Goal: Find specific page/section: Find specific page/section

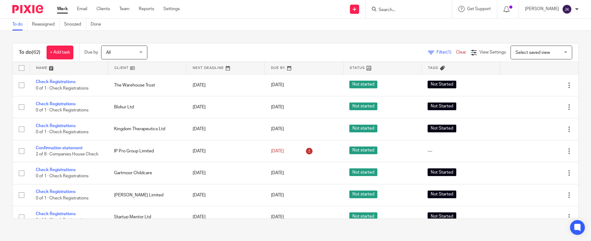
click at [396, 12] on input "Search" at bounding box center [405, 10] width 55 height 6
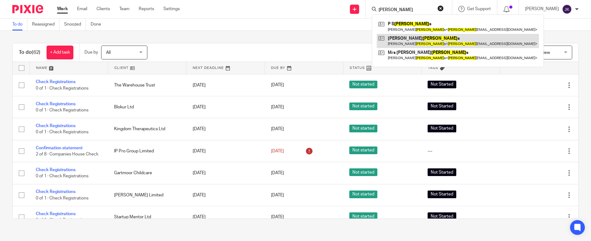
type input "jenkin"
click at [399, 34] on link at bounding box center [458, 41] width 162 height 14
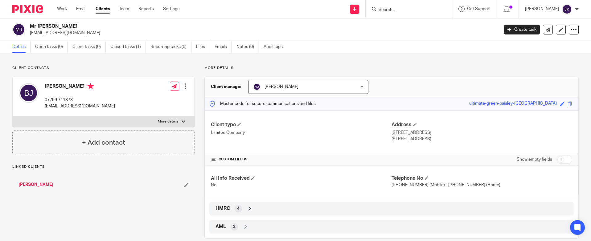
click at [556, 159] on input "checkbox" at bounding box center [564, 159] width 16 height 9
checkbox input "true"
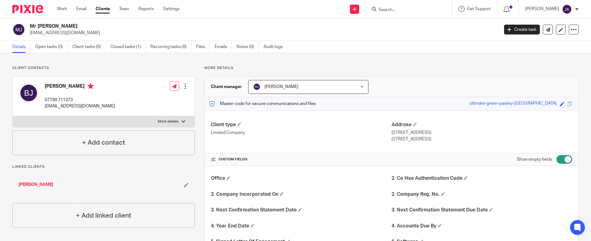
drag, startPoint x: 75, startPoint y: 27, endPoint x: 35, endPoint y: 23, distance: 39.6
click at [29, 23] on div "Mr Barry Jenkins jenkins768@btinternet.com" at bounding box center [253, 29] width 482 height 13
copy h2 "Mr Barry Jenkins"
click at [379, 9] on input "Search" at bounding box center [405, 10] width 55 height 6
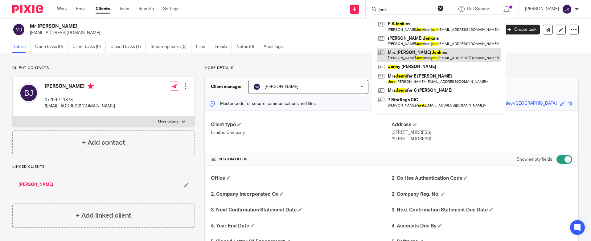
type input "jenk"
click at [420, 53] on link at bounding box center [439, 55] width 125 height 14
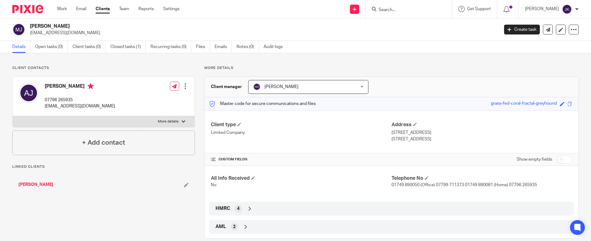
drag, startPoint x: 71, startPoint y: 26, endPoint x: 26, endPoint y: 26, distance: 45.6
click at [26, 26] on div "Mrs Anna Jenkins jenkins768@btinternet.com" at bounding box center [253, 29] width 482 height 13
copy div "[PERSON_NAME]"
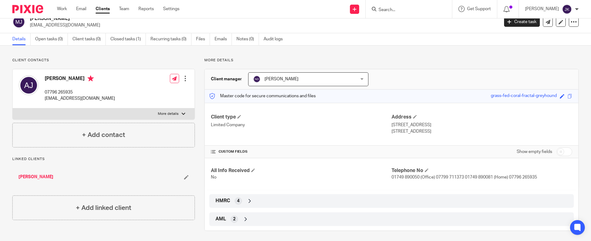
scroll to position [10, 0]
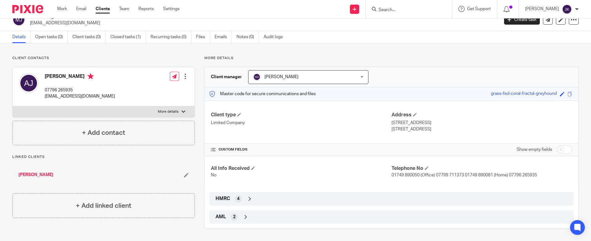
click at [556, 151] on input "checkbox" at bounding box center [564, 150] width 16 height 9
checkbox input "true"
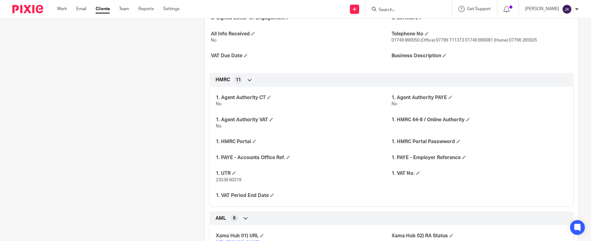
scroll to position [226, 0]
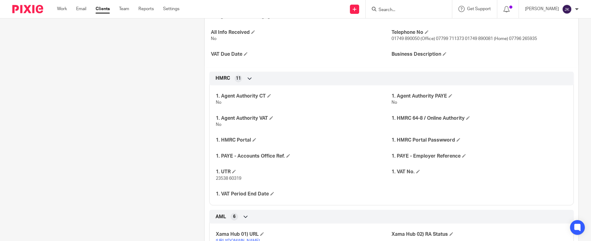
click at [394, 10] on input "Search" at bounding box center [405, 10] width 55 height 6
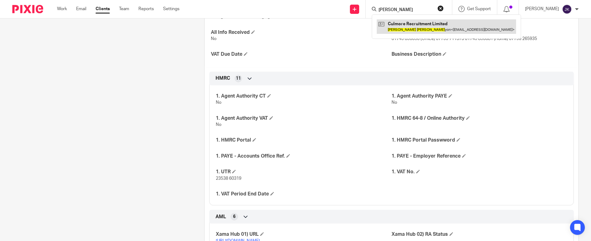
type input "james ken"
click at [396, 23] on link at bounding box center [446, 26] width 139 height 14
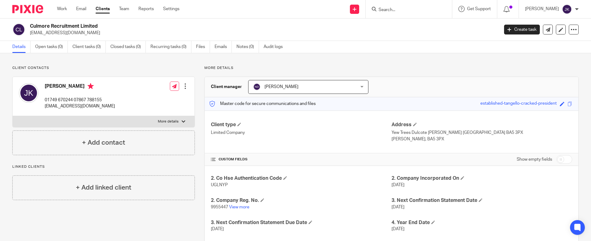
drag, startPoint x: 78, startPoint y: 88, endPoint x: 45, endPoint y: 88, distance: 33.3
click at [45, 88] on h4 "[PERSON_NAME]" at bounding box center [80, 87] width 70 height 8
copy h4 "[PERSON_NAME]"
drag, startPoint x: 102, startPoint y: 27, endPoint x: 30, endPoint y: 24, distance: 71.6
click at [30, 24] on h2 "Culmore Recruitment Limited" at bounding box center [216, 26] width 372 height 6
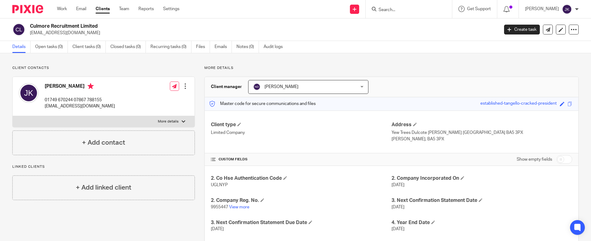
copy h2 "Culmore Recruitment Limited"
click at [380, 7] on input "Search" at bounding box center [405, 10] width 55 height 6
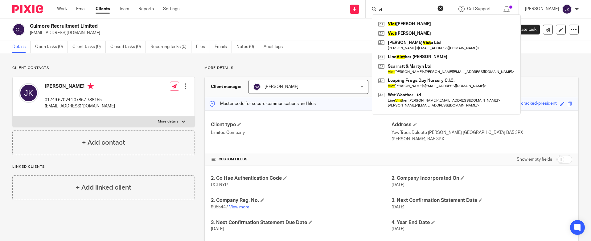
type input "v"
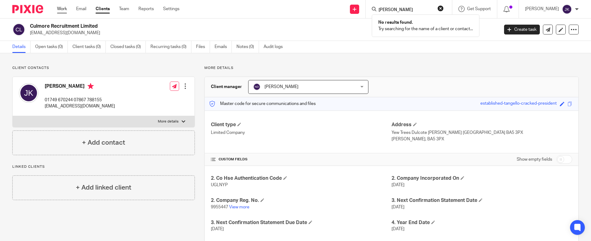
type input "tischer"
click at [61, 10] on link "Work" at bounding box center [62, 9] width 10 height 6
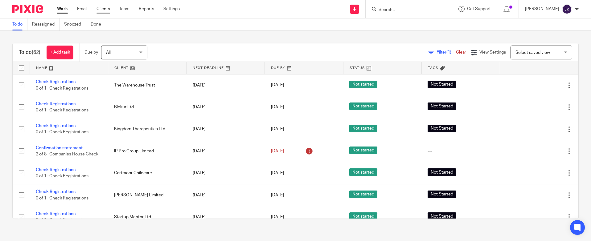
click at [105, 8] on link "Clients" at bounding box center [103, 9] width 14 height 6
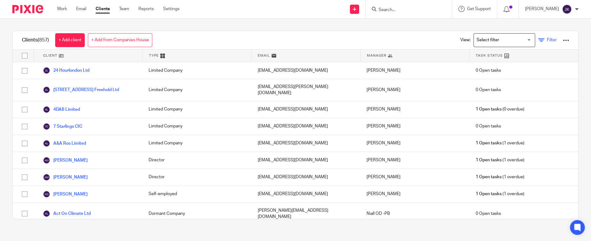
click at [540, 38] on link "Filter" at bounding box center [547, 40] width 18 height 6
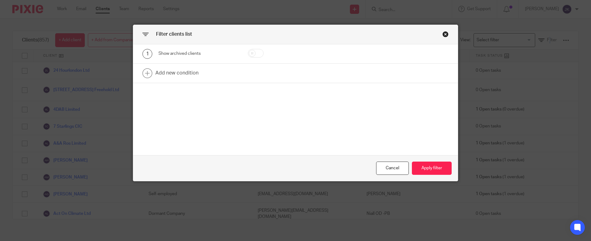
click at [253, 53] on input "checkbox" at bounding box center [256, 53] width 16 height 9
checkbox input "true"
click at [428, 166] on button "Apply filter" at bounding box center [432, 168] width 40 height 13
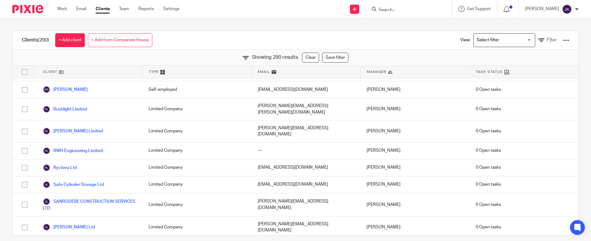
scroll to position [4347, 0]
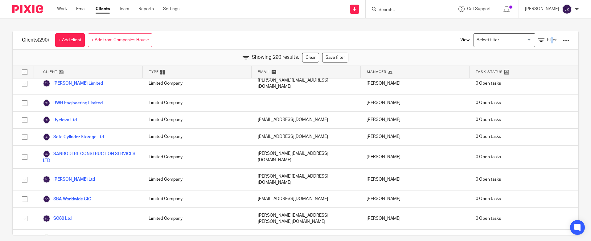
click at [542, 36] on div "View: Loading... Filter" at bounding box center [510, 40] width 118 height 18
click at [547, 39] on span "Filter" at bounding box center [552, 40] width 10 height 4
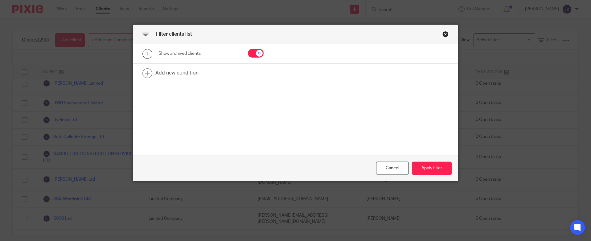
click at [444, 34] on div "Close this dialog window" at bounding box center [445, 34] width 6 height 6
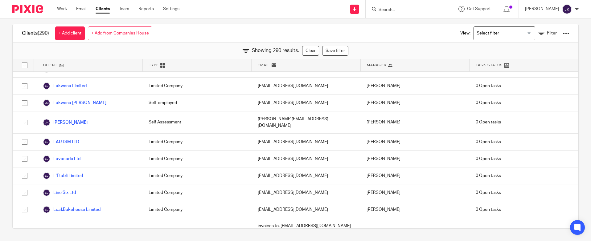
scroll to position [2124, 0]
click at [400, 7] on input "Search" at bounding box center [405, 10] width 55 height 6
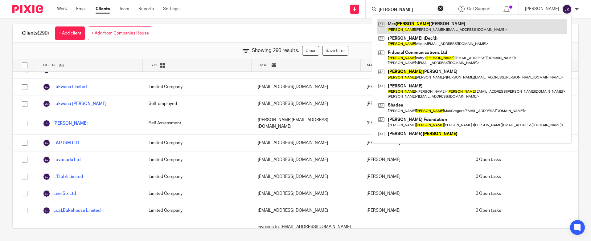
type input "anna"
click at [401, 22] on link at bounding box center [472, 26] width 190 height 14
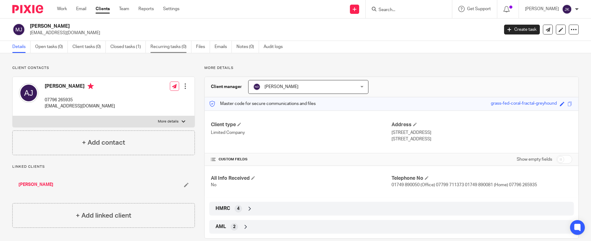
click at [170, 49] on link "Recurring tasks (0)" at bounding box center [170, 47] width 41 height 12
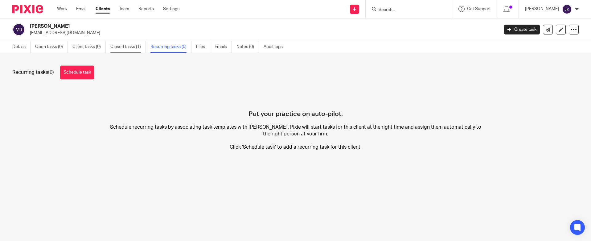
click at [131, 52] on link "Closed tasks (1)" at bounding box center [127, 47] width 35 height 12
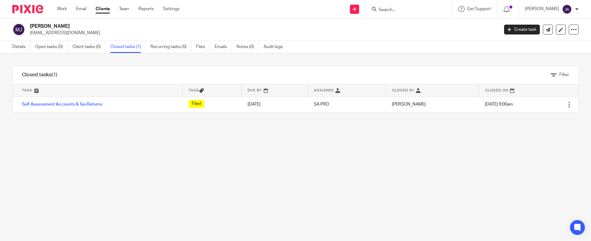
click at [10, 45] on div "Details Open tasks (0) Client tasks (0) Closed tasks (1) Recurring tasks (0) Fi…" at bounding box center [149, 47] width 298 height 12
click at [13, 45] on link "Details" at bounding box center [21, 47] width 18 height 12
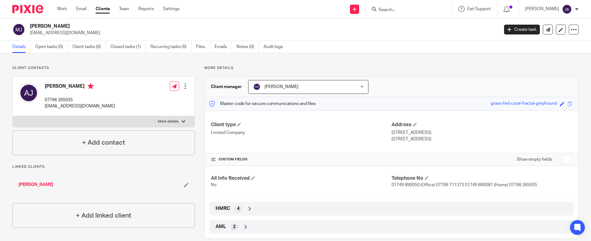
click at [378, 10] on input "Search" at bounding box center [405, 10] width 55 height 6
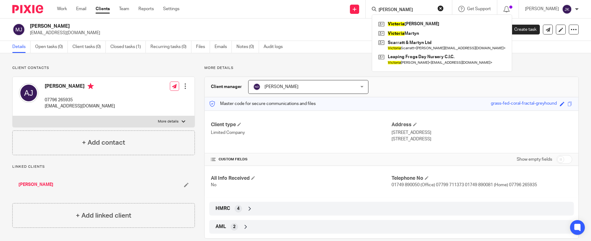
type input "viktoria"
drag, startPoint x: 406, startPoint y: 11, endPoint x: 337, endPoint y: 0, distance: 70.2
click at [333, 2] on div "Send new email Create task Add client viktoria Victoria Oram Victoria Martyn Sc…" at bounding box center [390, 9] width 402 height 18
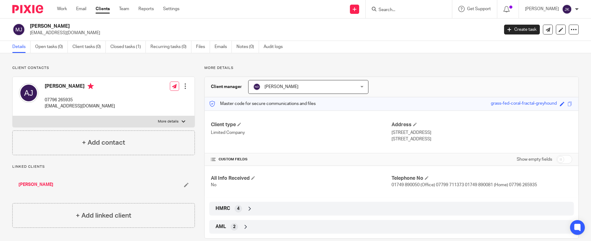
click at [380, 8] on input "Search" at bounding box center [405, 10] width 55 height 6
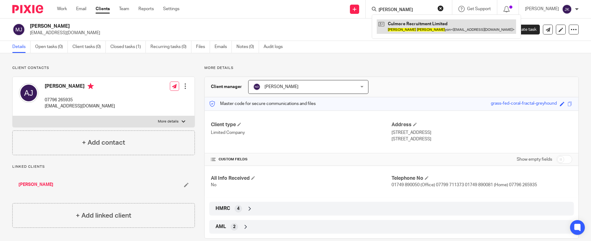
type input "james ken"
click at [382, 26] on link at bounding box center [446, 26] width 139 height 14
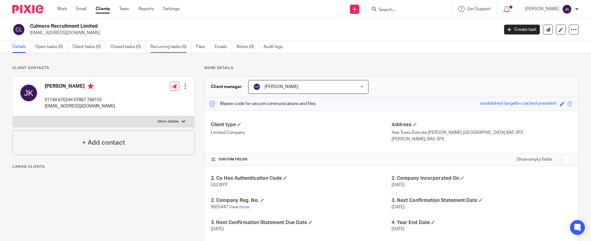
click at [151, 51] on link "Recurring tasks (0)" at bounding box center [170, 47] width 41 height 12
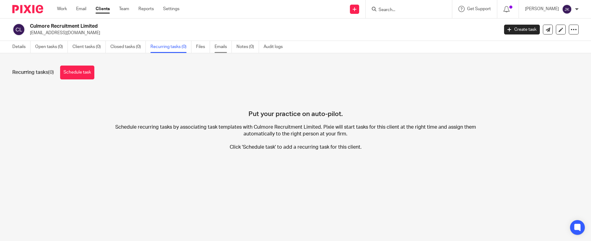
click at [222, 51] on link "Emails" at bounding box center [223, 47] width 17 height 12
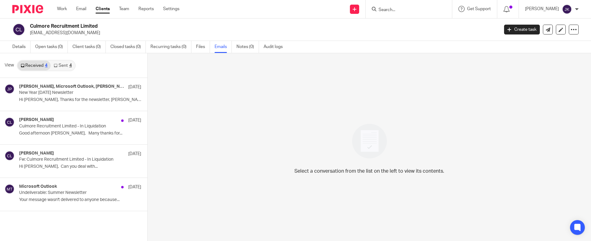
click at [72, 69] on link "Sent 4" at bounding box center [63, 66] width 24 height 10
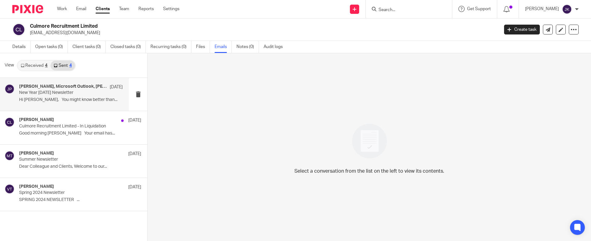
click at [83, 99] on p "Hi Sonia, You might know better than..." at bounding box center [71, 99] width 104 height 5
click at [85, 106] on div "John, Microsoft Outlook, Laura Hatton, Erin Holly, Sturfit Trustees, James Clar…" at bounding box center [64, 94] width 129 height 33
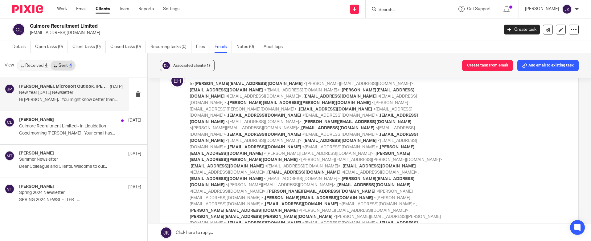
scroll to position [2333, 0]
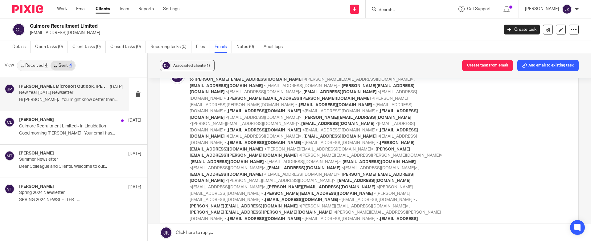
checkbox input "true"
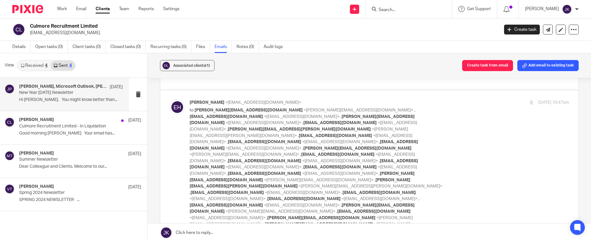
checkbox input "true"
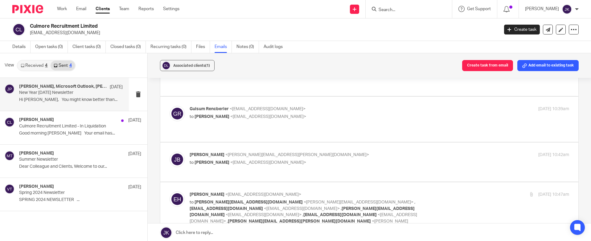
scroll to position [2210, 0]
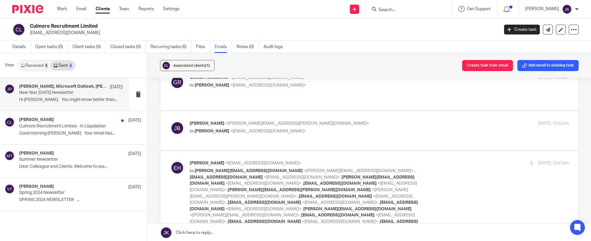
scroll to position [2272, 0]
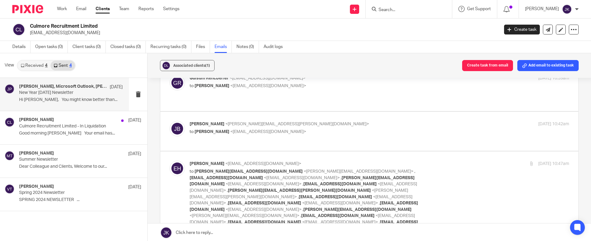
scroll to position [2241, 0]
checkbox input "true"
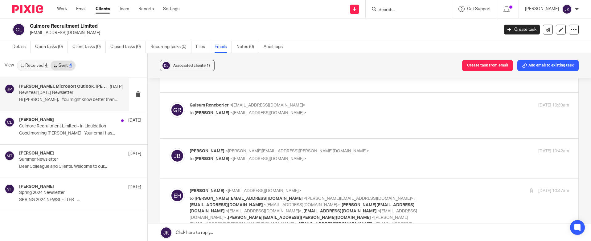
scroll to position [2179, 0]
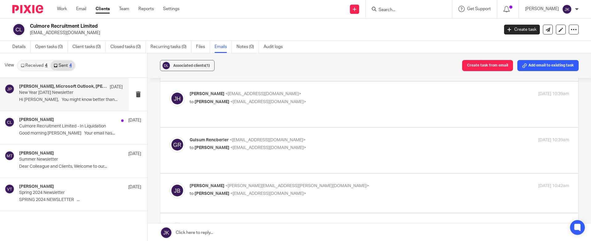
checkbox input "true"
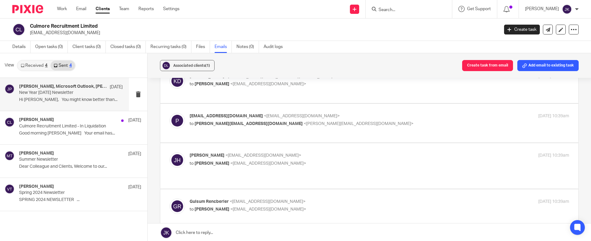
checkbox input "true"
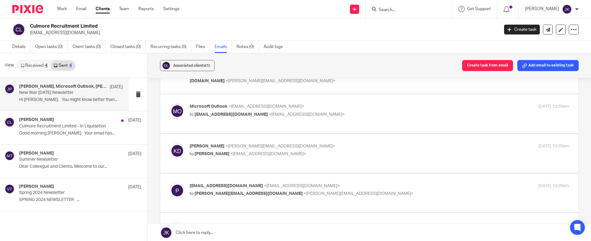
scroll to position [2056, 0]
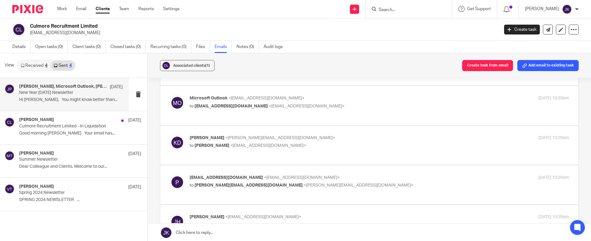
checkbox input "true"
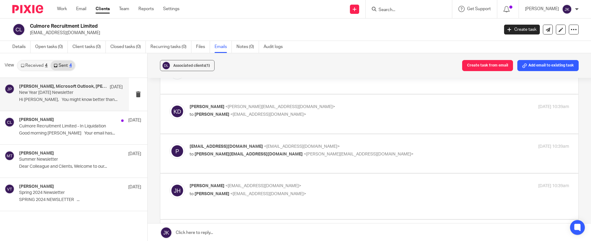
scroll to position [2087, 0]
checkbox input "true"
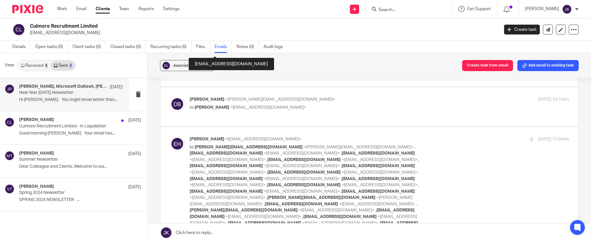
scroll to position [1316, 0]
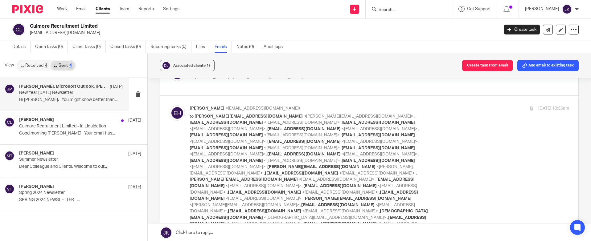
checkbox input "true"
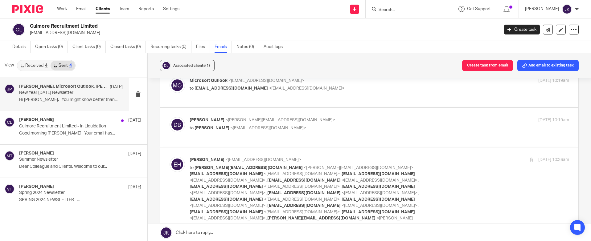
scroll to position [1254, 0]
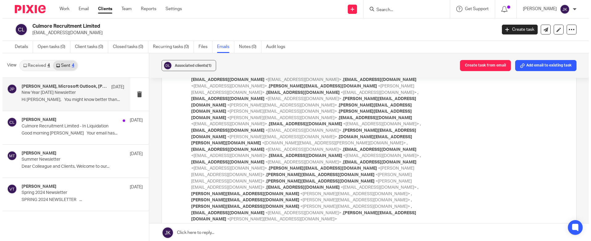
scroll to position [6229, 0]
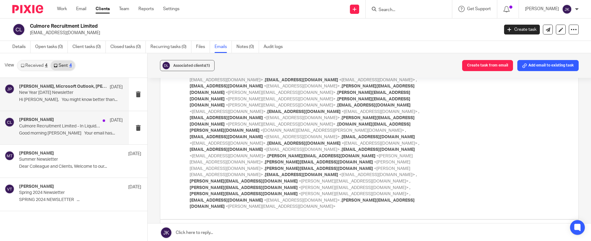
click at [63, 121] on div "Sonia Bird 19 Dec" at bounding box center [71, 120] width 104 height 6
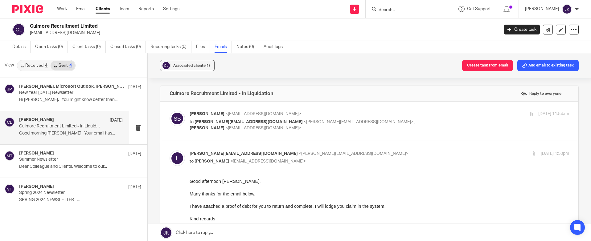
scroll to position [0, 0]
click at [65, 63] on link "Sent 4" at bounding box center [63, 66] width 24 height 10
click at [70, 99] on p "Hi Sonia, You might know better than..." at bounding box center [71, 99] width 104 height 5
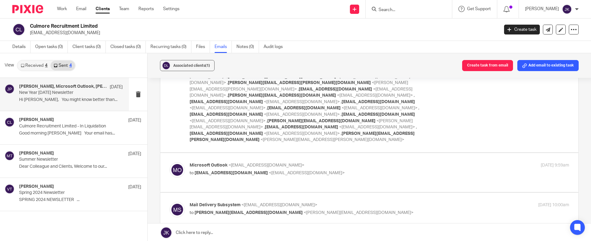
scroll to position [617, 0]
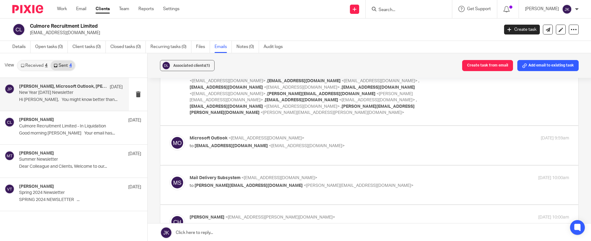
click at [38, 66] on link "Received 4" at bounding box center [34, 66] width 33 height 10
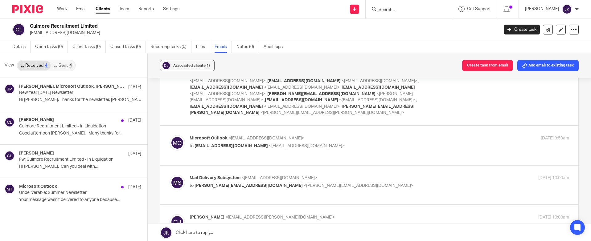
scroll to position [1, 0]
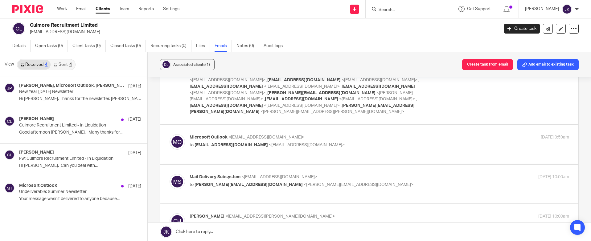
click at [391, 9] on input "Search" at bounding box center [405, 10] width 55 height 6
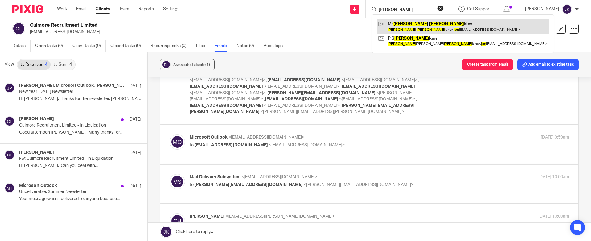
type input "barry jen"
click at [394, 26] on link at bounding box center [463, 26] width 172 height 14
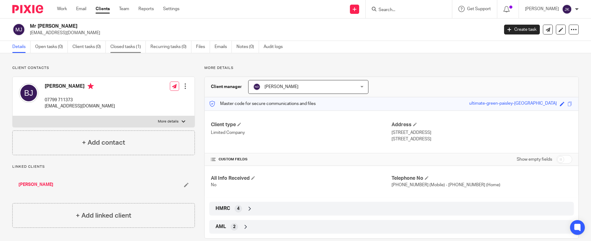
click at [140, 47] on link "Closed tasks (1)" at bounding box center [127, 47] width 35 height 12
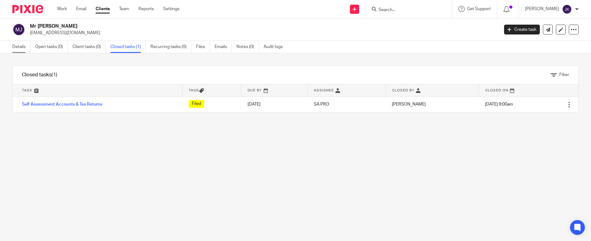
click at [26, 48] on link "Details" at bounding box center [21, 47] width 18 height 12
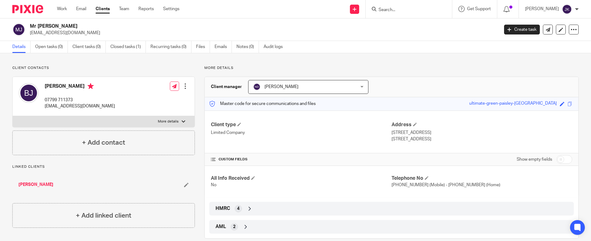
click at [384, 13] on form at bounding box center [411, 9] width 66 height 8
click at [387, 8] on input "Search" at bounding box center [405, 10] width 55 height 6
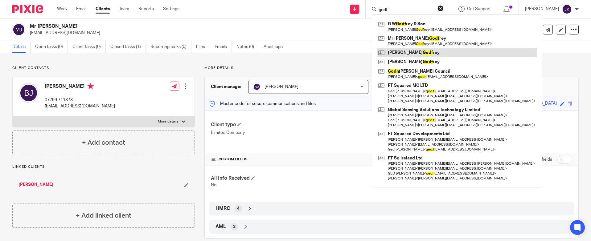
type input "godf"
click at [397, 54] on link at bounding box center [457, 52] width 160 height 9
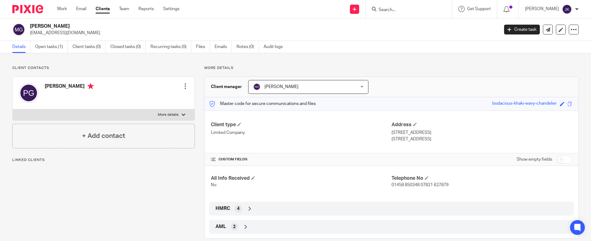
click at [26, 26] on div "[PERSON_NAME] [EMAIL_ADDRESS][DOMAIN_NAME]" at bounding box center [253, 29] width 482 height 13
click at [380, 11] on input "Search" at bounding box center [405, 10] width 55 height 6
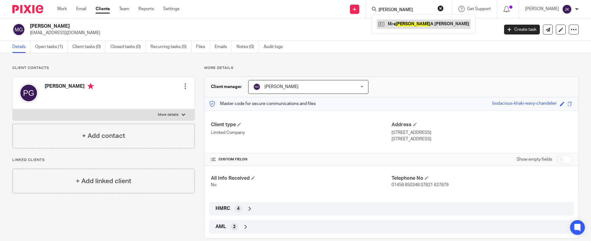
type input "[PERSON_NAME]"
click at [391, 23] on link at bounding box center [424, 23] width 94 height 9
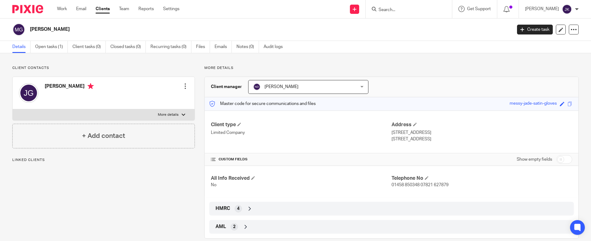
drag, startPoint x: 0, startPoint y: 0, endPoint x: 41, endPoint y: 30, distance: 50.8
click at [41, 30] on h2 "[PERSON_NAME]" at bounding box center [221, 29] width 382 height 6
copy h2 "Jessie A Godfrey"
click at [385, 10] on input "Search" at bounding box center [405, 10] width 55 height 6
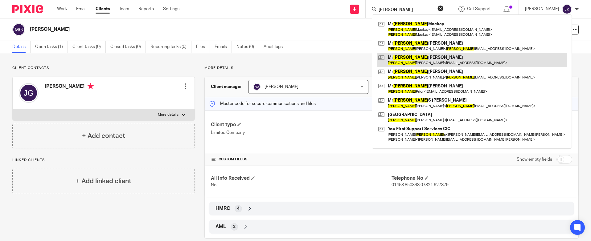
type input "matthew"
click at [436, 56] on link at bounding box center [472, 60] width 190 height 14
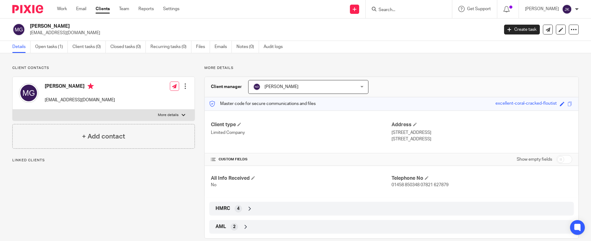
drag, startPoint x: 83, startPoint y: 27, endPoint x: 38, endPoint y: 27, distance: 45.3
click at [38, 27] on h2 "[PERSON_NAME]" at bounding box center [216, 26] width 372 height 6
copy h2 "[PERSON_NAME]"
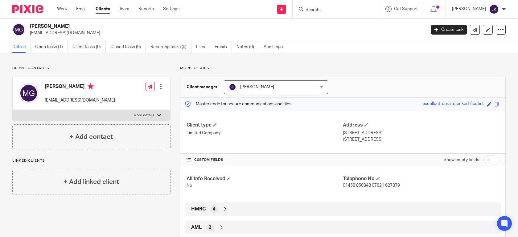
click at [330, 10] on input "Search" at bounding box center [332, 10] width 55 height 6
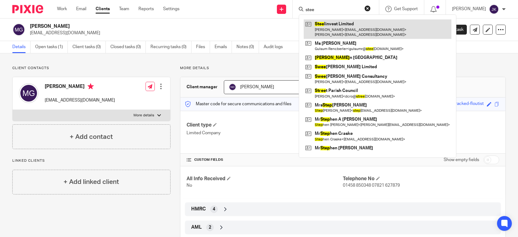
type input "stee"
click at [330, 25] on link at bounding box center [378, 28] width 148 height 19
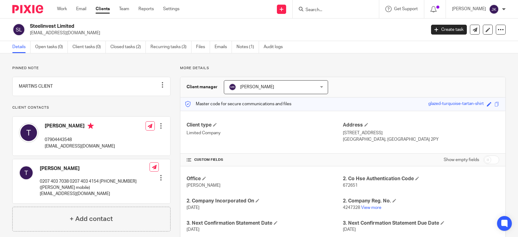
click at [396, 68] on p "More details" at bounding box center [343, 68] width 326 height 5
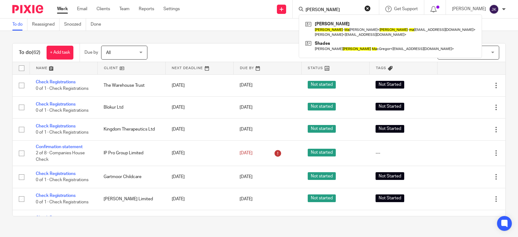
type input "[PERSON_NAME]"
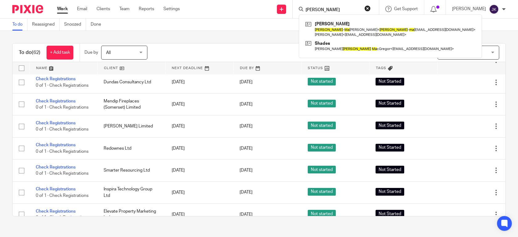
scroll to position [894, 0]
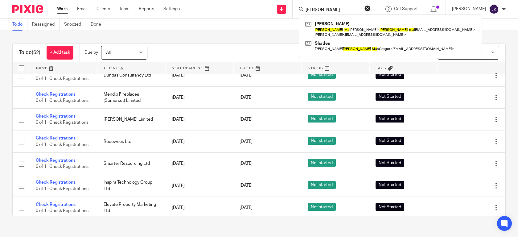
click at [247, 25] on div "To do Reassigned Snoozed Done" at bounding box center [259, 24] width 518 height 12
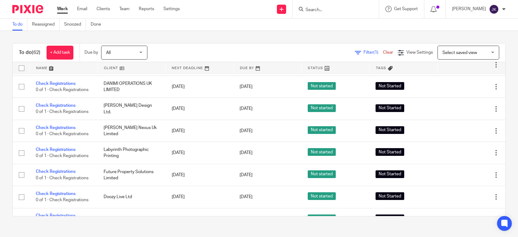
scroll to position [401, 0]
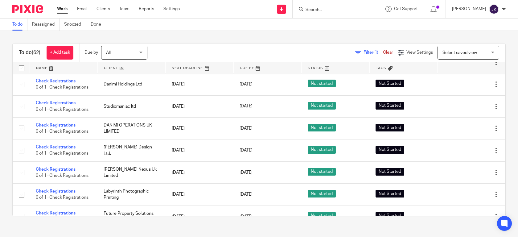
click at [88, 35] on div "To do (62) + Add task Due by All All Today Tomorrow This week Next week This mo…" at bounding box center [259, 130] width 518 height 198
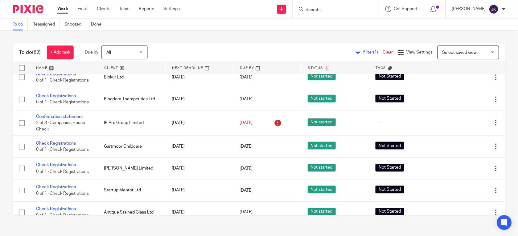
scroll to position [0, 0]
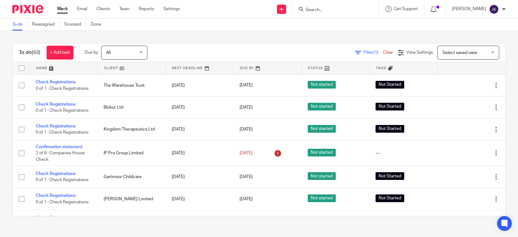
click at [315, 12] on input "Search" at bounding box center [332, 10] width 55 height 6
click at [324, 8] on input "Search" at bounding box center [332, 10] width 55 height 6
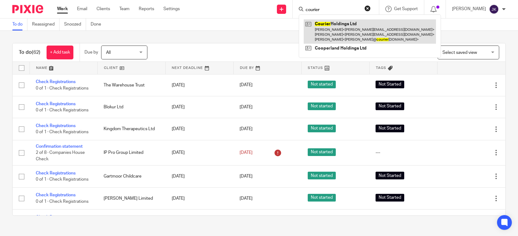
type input "courier"
click at [321, 22] on link at bounding box center [370, 31] width 132 height 24
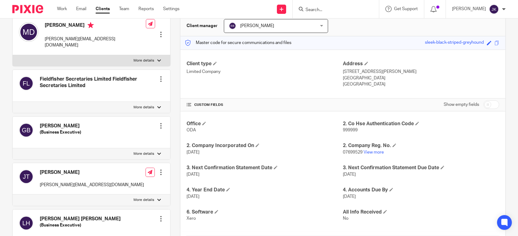
scroll to position [62, 0]
drag, startPoint x: 82, startPoint y: 178, endPoint x: 39, endPoint y: 177, distance: 42.9
click at [39, 177] on div "[PERSON_NAME] [PERSON_NAME][EMAIL_ADDRESS][DOMAIN_NAME] Edit contact Create cli…" at bounding box center [92, 179] width 158 height 32
copy p "[PERSON_NAME][EMAIL_ADDRESS][DOMAIN_NAME]"
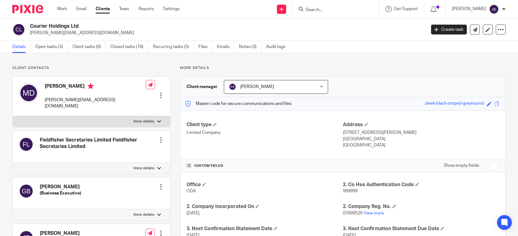
click at [55, 8] on div "Work Email Clients Team Reports Settings Work Email Clients Team Reports Settin…" at bounding box center [120, 9] width 138 height 18
click at [58, 8] on link "Work" at bounding box center [62, 9] width 10 height 6
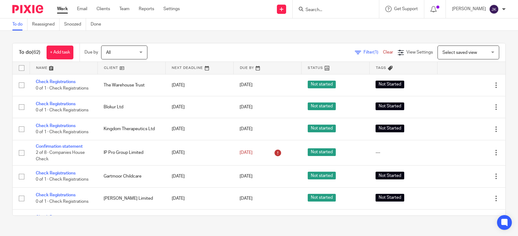
click at [505, 10] on div at bounding box center [504, 9] width 4 height 4
click at [485, 41] on li "Logout" at bounding box center [482, 43] width 41 height 9
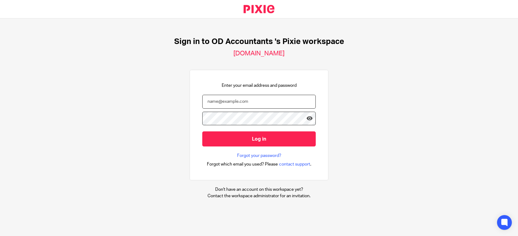
click at [266, 105] on input "email" at bounding box center [258, 102] width 113 height 14
type input "[EMAIL_ADDRESS][DOMAIN_NAME]"
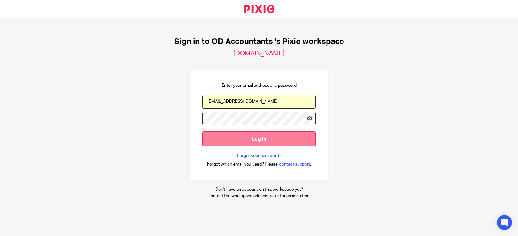
click at [223, 141] on input "Log in" at bounding box center [258, 139] width 113 height 15
